Goal: Information Seeking & Learning: Learn about a topic

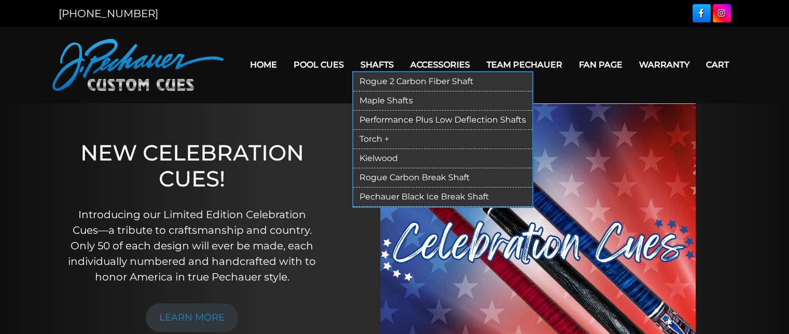
click at [382, 80] on link "Rogue 2 Carbon Fiber Shaft" at bounding box center [442, 81] width 179 height 19
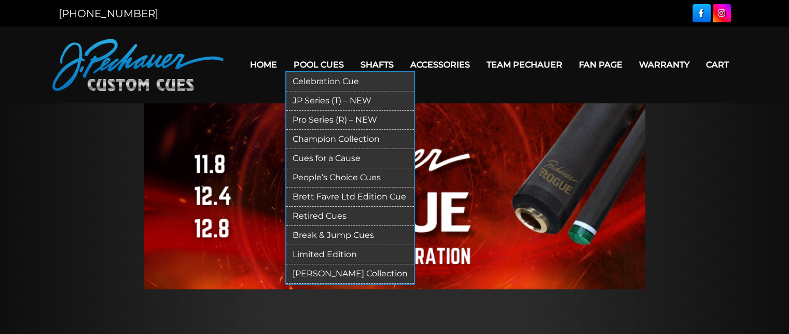
click at [334, 120] on link "Pro Series (R) – NEW" at bounding box center [350, 120] width 128 height 19
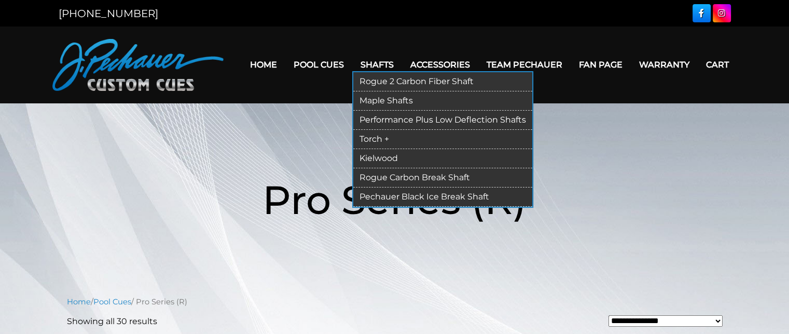
click at [393, 99] on link "Maple Shafts" at bounding box center [442, 100] width 179 height 19
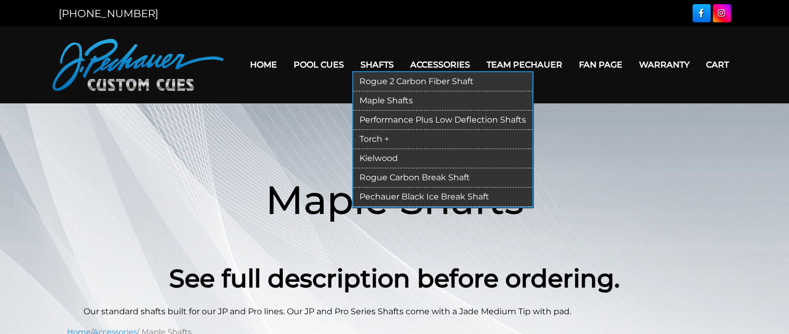
click at [387, 87] on link "Rogue 2 Carbon Fiber Shaft" at bounding box center [442, 81] width 179 height 19
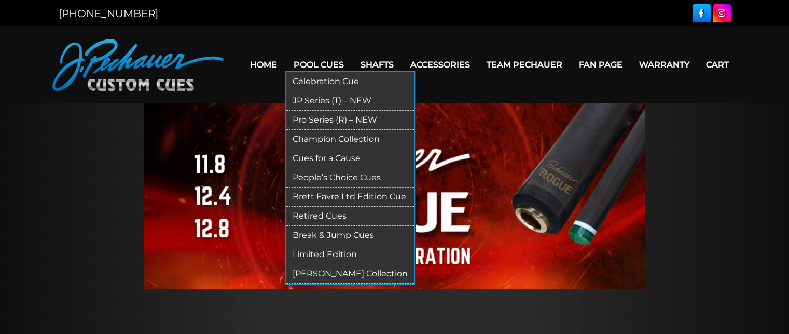
click at [321, 104] on link "JP Series (T) – NEW" at bounding box center [350, 100] width 128 height 19
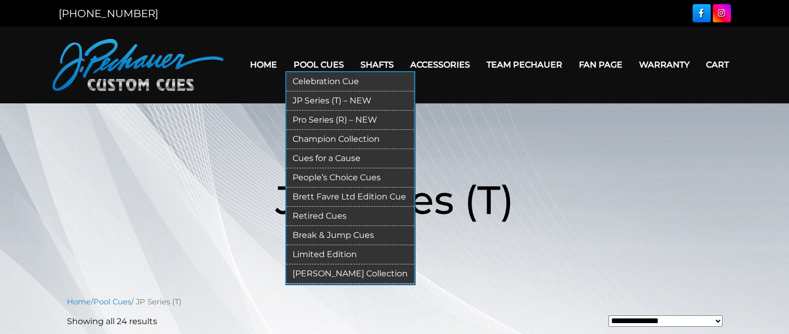
click at [316, 111] on link "Pro Series (R) – NEW" at bounding box center [350, 120] width 128 height 19
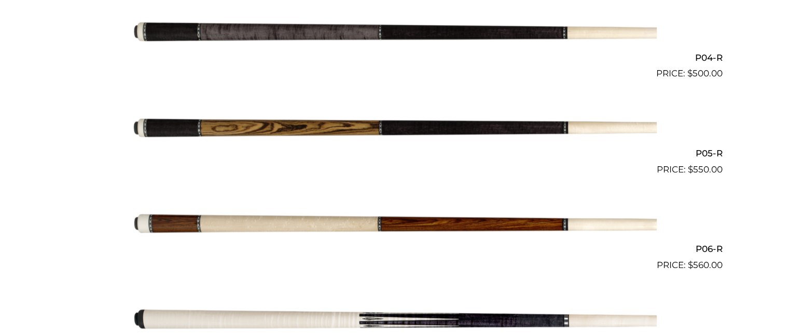
scroll to position [633, 0]
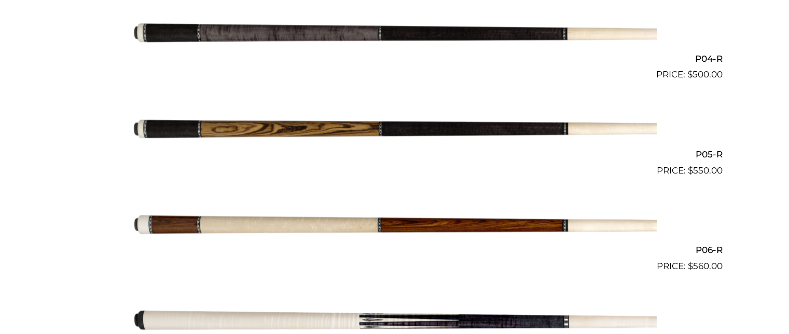
click at [420, 47] on img at bounding box center [395, 33] width 524 height 87
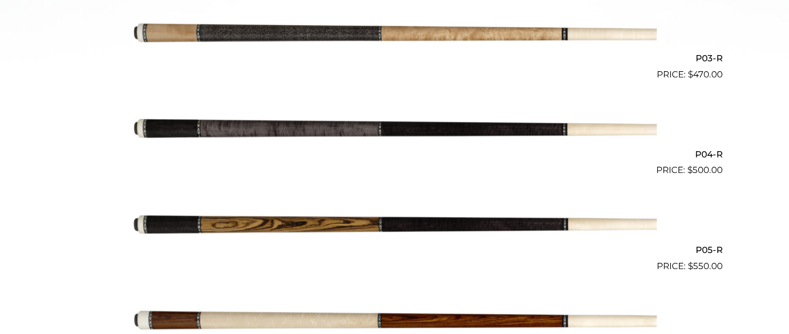
scroll to position [537, 0]
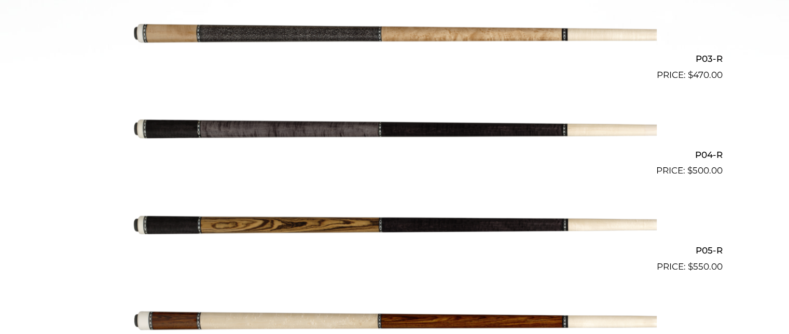
click at [463, 135] on img at bounding box center [395, 129] width 524 height 87
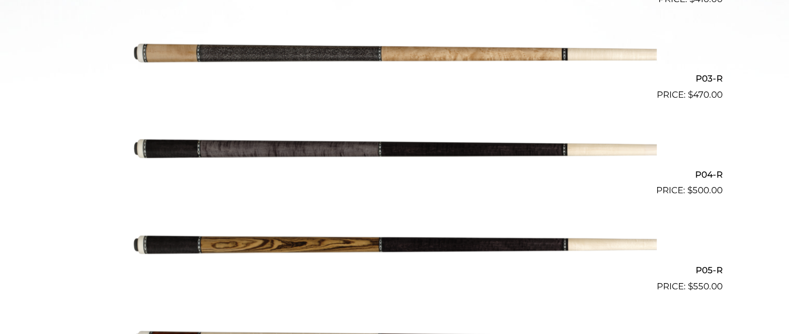
scroll to position [516, 0]
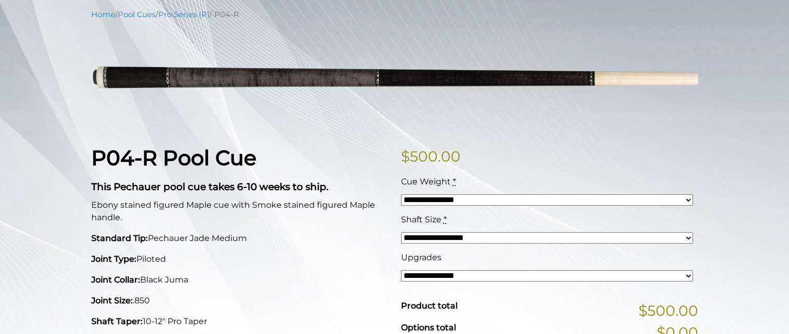
scroll to position [130, 0]
